Goal: Transaction & Acquisition: Obtain resource

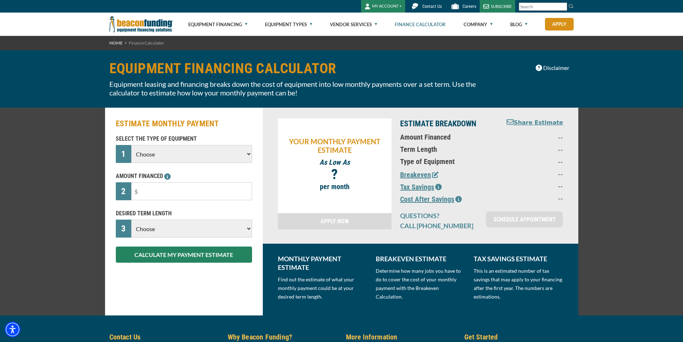
click at [180, 156] on select "Choose Backhoe Boom/Bucket Truck Chipper Commercial Mower Crane DTG/DTF Printin…" at bounding box center [191, 154] width 120 height 18
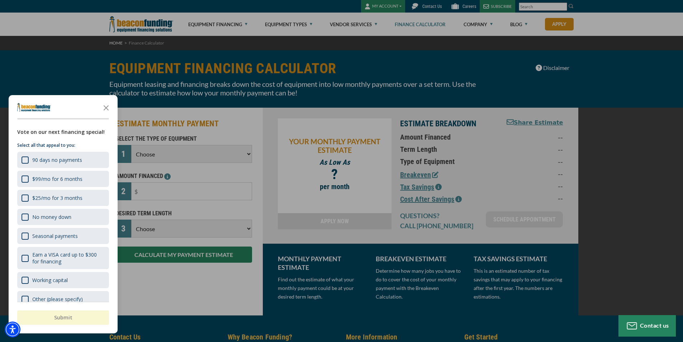
select select "1"
click at [131, 145] on select "Choose Backhoe Boom/Bucket Truck Chipper Commercial Mower Crane DTG/DTF Printin…" at bounding box center [191, 154] width 120 height 18
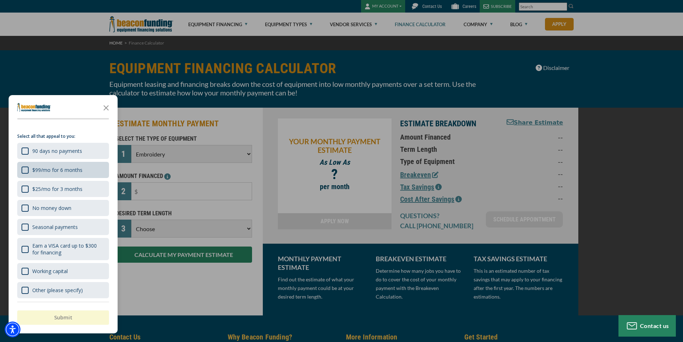
scroll to position [11, 0]
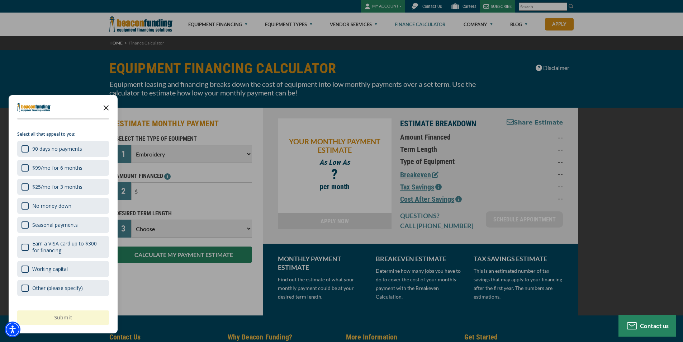
click at [106, 106] on icon "Close the survey" at bounding box center [106, 107] width 14 height 14
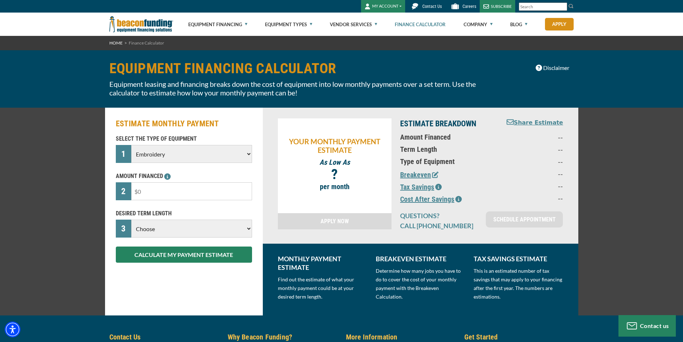
click at [185, 191] on input "text" at bounding box center [191, 191] width 120 height 18
type input "$70,000"
click at [209, 229] on select "Choose 36 Months 48 Months 60 Months" at bounding box center [191, 228] width 120 height 18
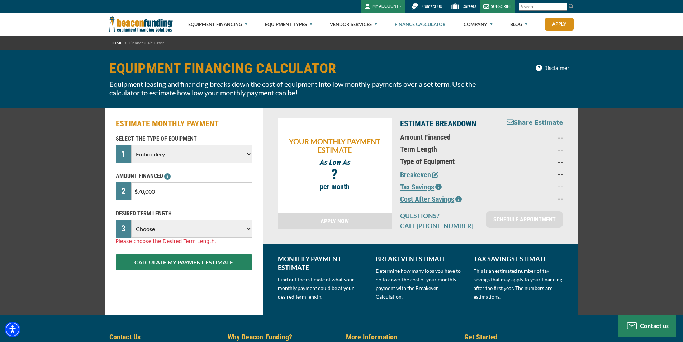
select select "60"
click at [131, 219] on select "Choose 36 Months 48 Months 60 Months" at bounding box center [191, 228] width 120 height 18
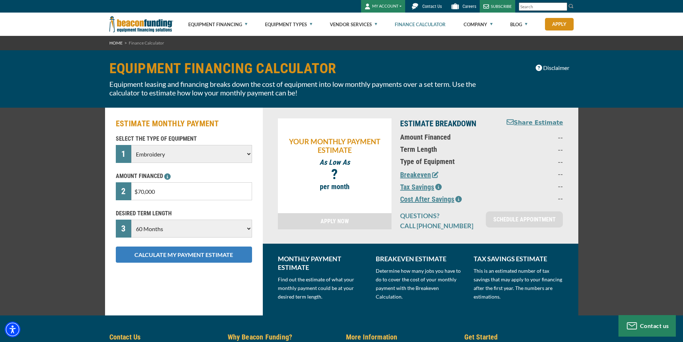
click at [193, 252] on button "CALCULATE MY PAYMENT ESTIMATE" at bounding box center [184, 254] width 136 height 16
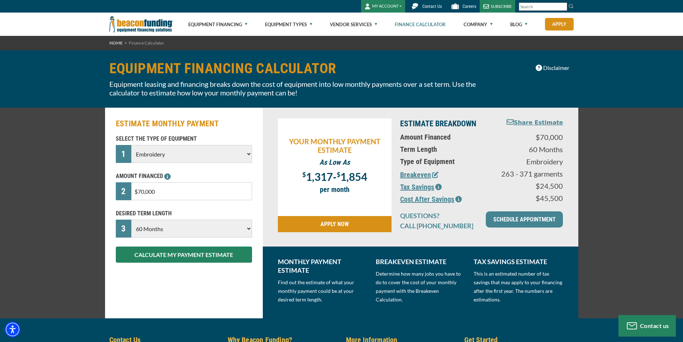
click at [417, 175] on button "Breakeven" at bounding box center [419, 174] width 38 height 11
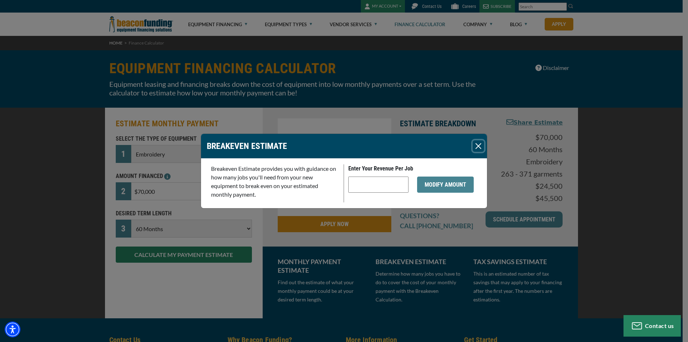
click at [479, 144] on button "Close" at bounding box center [478, 145] width 11 height 11
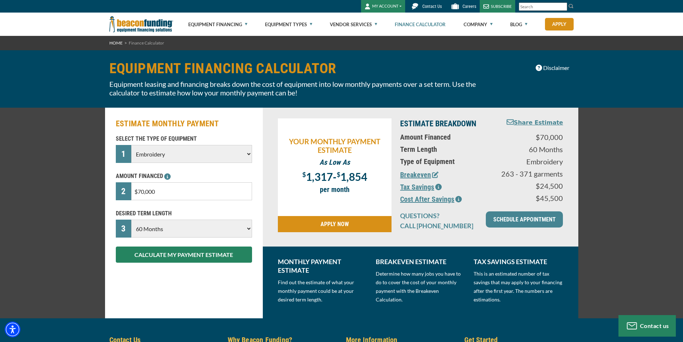
click at [425, 187] on button "Tax Savings" at bounding box center [421, 186] width 42 height 11
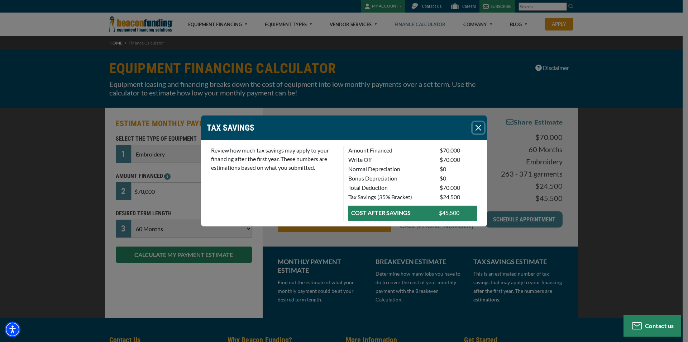
click at [480, 125] on button "Close" at bounding box center [478, 127] width 11 height 11
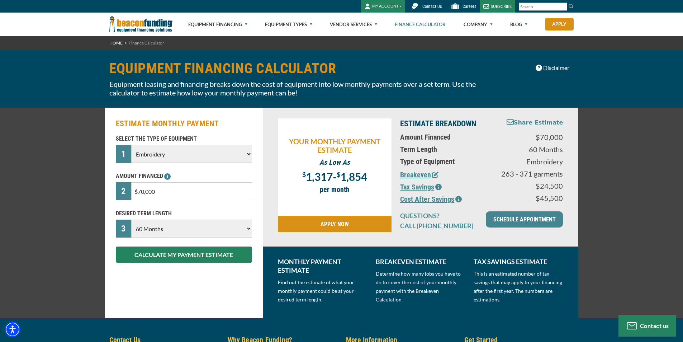
click at [443, 201] on button "Cost After Savings" at bounding box center [431, 199] width 62 height 11
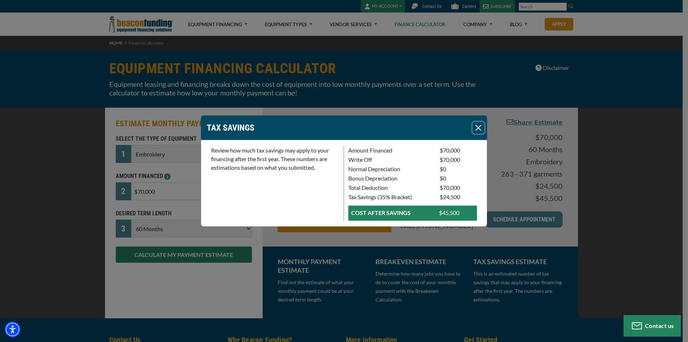
click at [476, 124] on button "Close" at bounding box center [478, 127] width 11 height 11
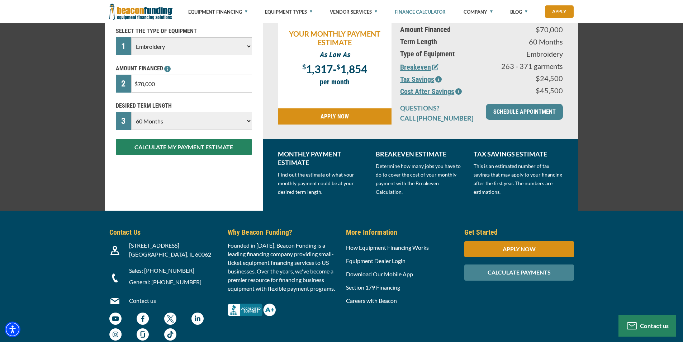
scroll to position [143, 0]
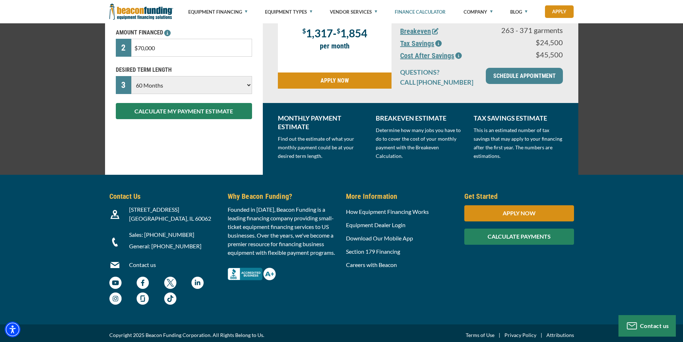
click at [527, 237] on div "CALCULATE PAYMENTS" at bounding box center [519, 236] width 110 height 16
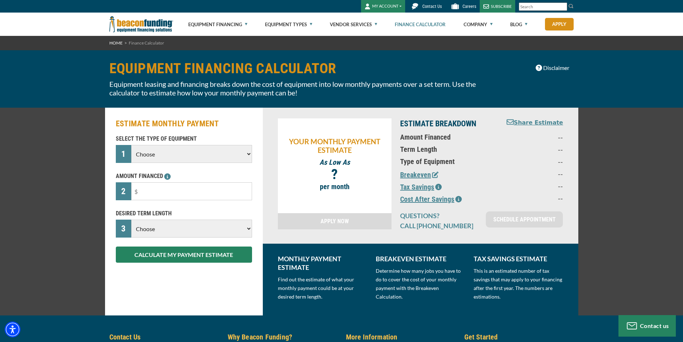
click at [160, 153] on select "Choose Backhoe Boom/Bucket Truck Chipper Commercial Mower Crane DTG/DTF Printin…" at bounding box center [191, 154] width 120 height 18
select select "1"
click at [131, 145] on select "Choose Backhoe Boom/Bucket Truck Chipper Commercial Mower Crane DTG/DTF Printin…" at bounding box center [191, 154] width 120 height 18
click at [175, 190] on input "text" at bounding box center [191, 191] width 120 height 18
type input "$70,000"
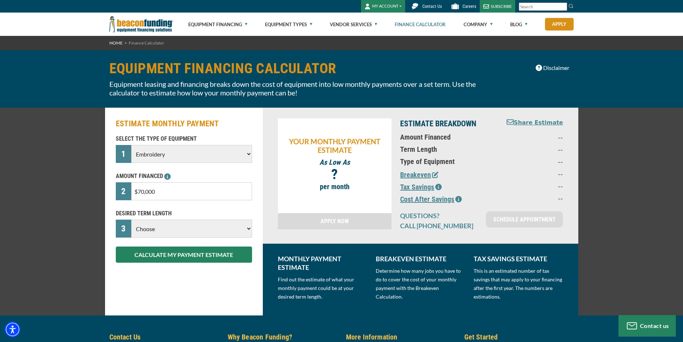
click at [188, 231] on select "Choose 36 Months 48 Months 60 Months" at bounding box center [191, 228] width 120 height 18
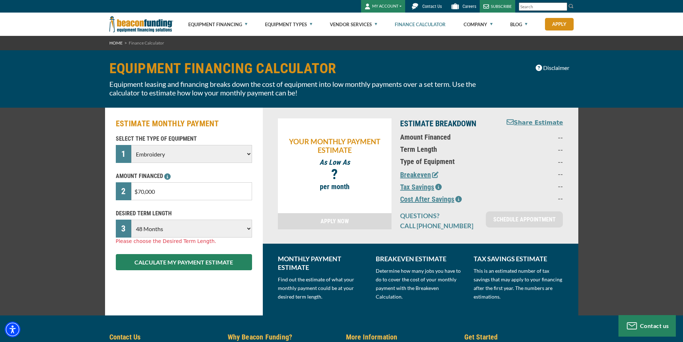
click at [131, 219] on select "Choose 36 Months 48 Months 60 Months" at bounding box center [191, 228] width 120 height 18
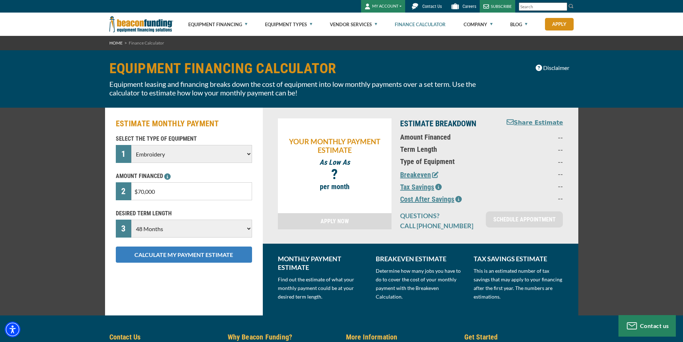
click at [156, 256] on button "CALCULATE MY PAYMENT ESTIMATE" at bounding box center [184, 254] width 136 height 16
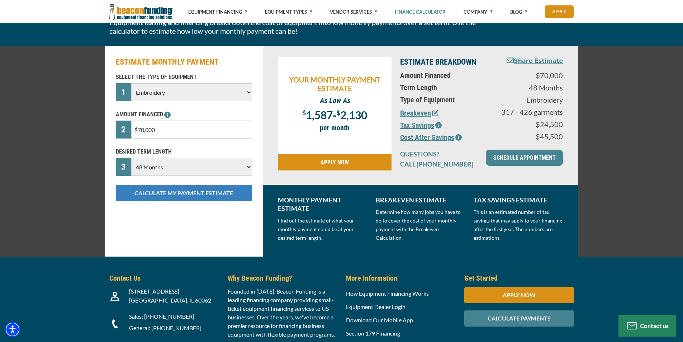
scroll to position [72, 0]
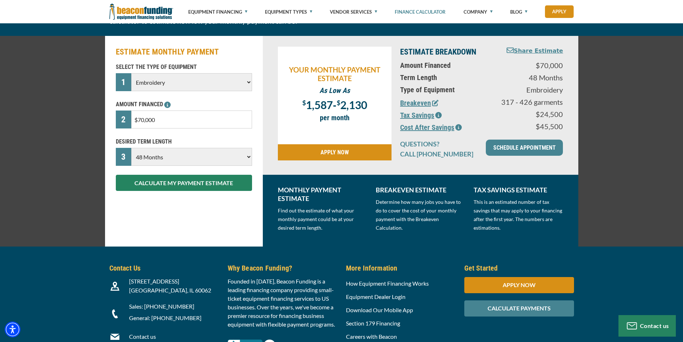
click at [248, 157] on select "Choose 36 Months 48 Months 60 Months" at bounding box center [191, 157] width 120 height 18
select select "36"
click at [131, 148] on select "Choose 36 Months 48 Months 60 Months" at bounding box center [191, 157] width 120 height 18
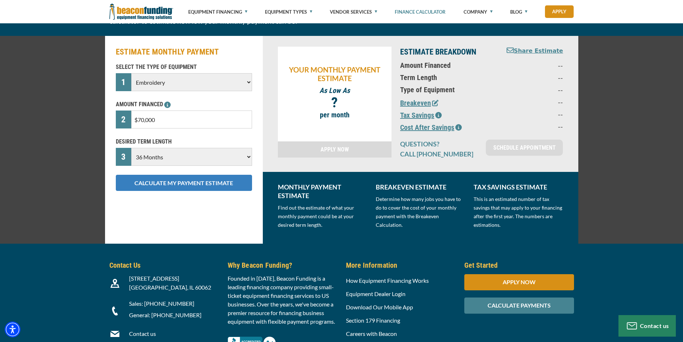
click at [215, 181] on button "CALCULATE MY PAYMENT ESTIMATE" at bounding box center [184, 183] width 136 height 16
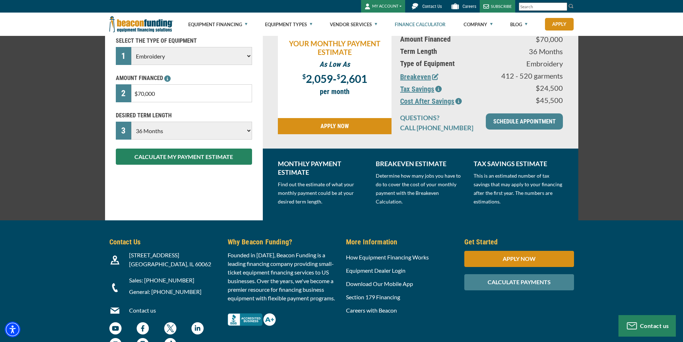
scroll to position [0, 0]
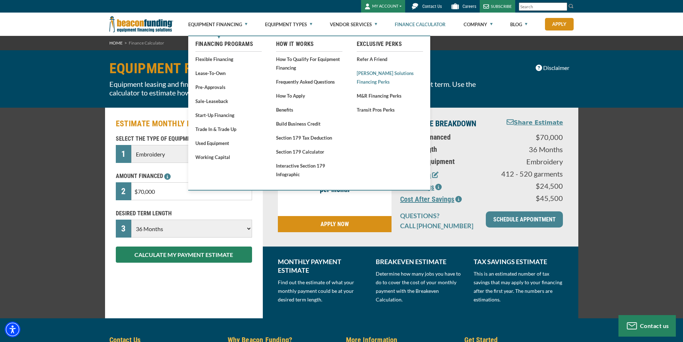
click at [374, 72] on link "[PERSON_NAME] Solutions Financing Perks" at bounding box center [390, 77] width 66 height 18
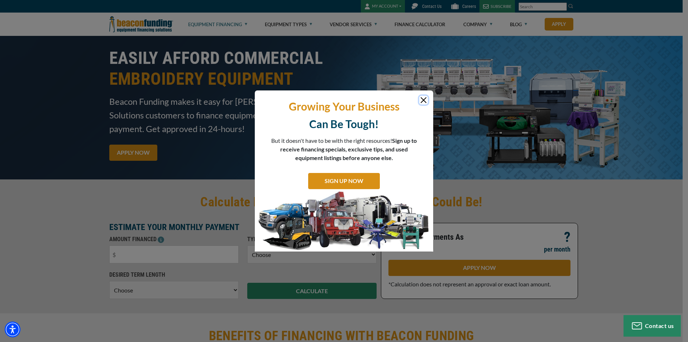
click at [425, 98] on button "Close" at bounding box center [423, 100] width 9 height 9
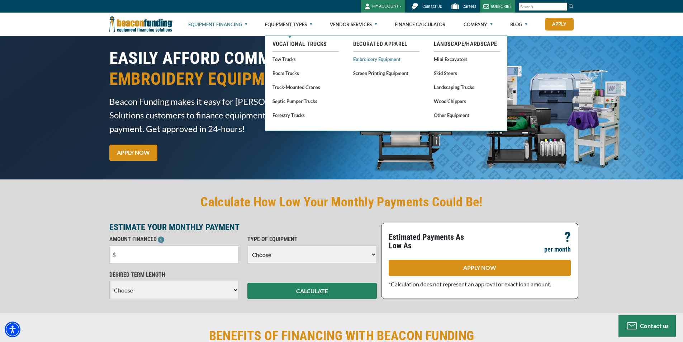
click at [375, 58] on link "Embroidery Equipment" at bounding box center [386, 58] width 66 height 9
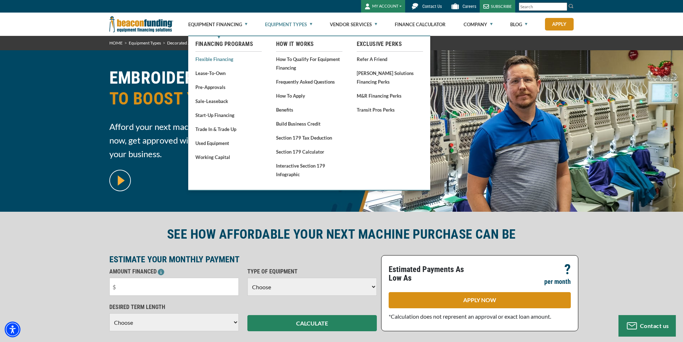
click at [225, 60] on link "Flexible Financing" at bounding box center [228, 58] width 66 height 9
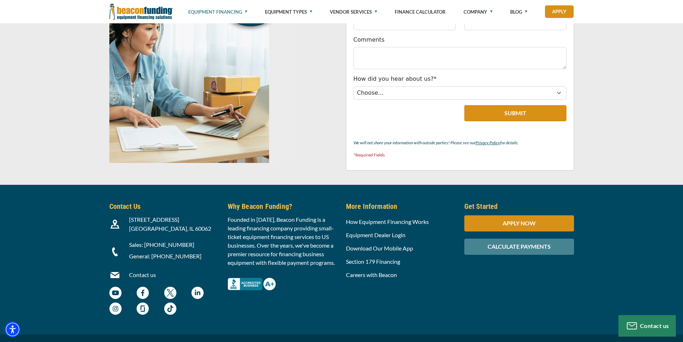
scroll to position [2653, 0]
